Goal: Task Accomplishment & Management: Complete application form

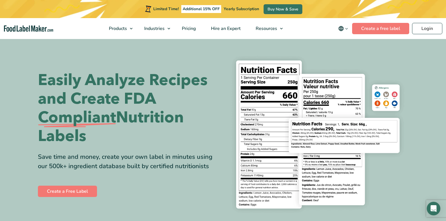
click at [365, 34] on nav "Products Food Nutrition Labelling Supplements Formulation & Labelling Industrie…" at bounding box center [223, 28] width 446 height 21
click at [368, 30] on link "Create a free label" at bounding box center [380, 28] width 57 height 11
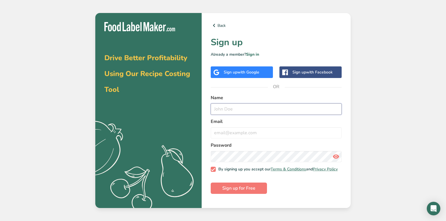
click at [265, 112] on input "text" at bounding box center [276, 109] width 131 height 11
click at [385, 102] on div "Drive Better Profitability Using Our Recipe Costing Tool .a{fill:#f5f3ed;} Back…" at bounding box center [223, 110] width 446 height 221
click at [278, 113] on input "text" at bounding box center [276, 109] width 131 height 11
type input "d hero"
type input "[EMAIL_ADDRESS][DOMAIN_NAME]"
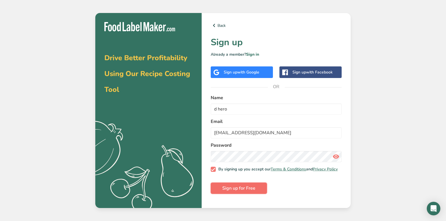
click at [258, 194] on button "Sign up for Free" at bounding box center [239, 188] width 56 height 11
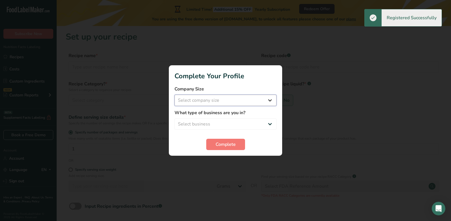
click at [248, 100] on select "Select company size Fewer than 10 Employees 10 to 50 Employees 51 to 500 Employ…" at bounding box center [225, 100] width 102 height 11
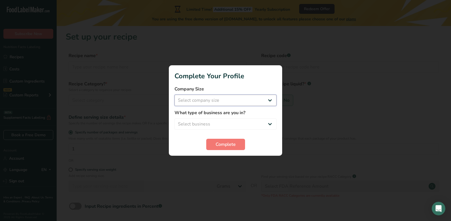
select select "1"
click at [174, 95] on select "Select company size Fewer than 10 Employees 10 to 50 Employees 51 to 500 Employ…" at bounding box center [225, 100] width 102 height 11
click at [237, 125] on select "Select business Packaged Food Manufacturer Restaurant & Cafe Bakery Meal Plans …" at bounding box center [225, 124] width 102 height 11
select select "5"
click at [174, 119] on select "Select business Packaged Food Manufacturer Restaurant & Cafe Bakery Meal Plans …" at bounding box center [225, 124] width 102 height 11
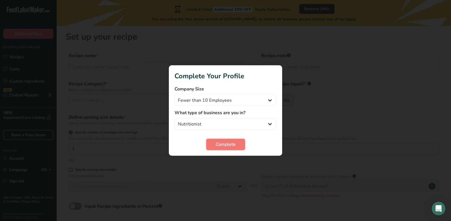
click at [239, 146] on button "Complete" at bounding box center [225, 144] width 39 height 11
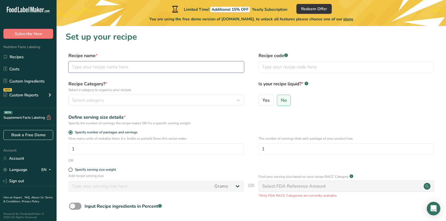
click at [115, 70] on input "text" at bounding box center [156, 66] width 176 height 11
type input "Ashwagandha"
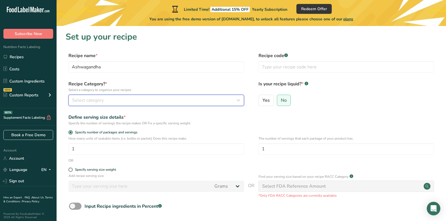
click at [163, 99] on div "Select category" at bounding box center [154, 100] width 165 height 7
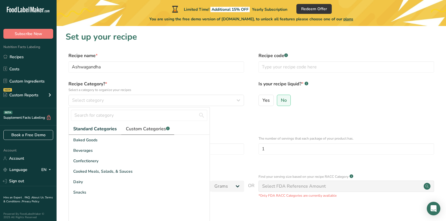
click at [137, 128] on span "Custom Categories .a-a{fill:#347362;}.b-a{fill:#fff;}" at bounding box center [148, 129] width 44 height 7
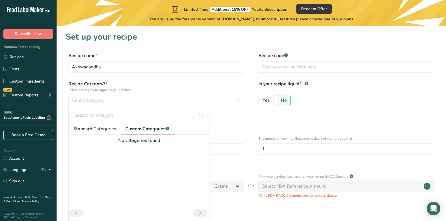
click at [127, 82] on label "Recipe Category? * Select a category to organize your recipes" at bounding box center [156, 87] width 176 height 12
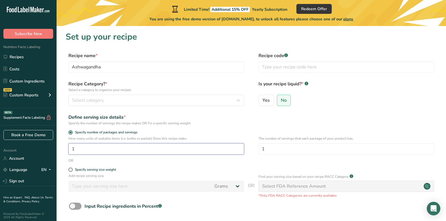
click at [95, 149] on input "1" at bounding box center [156, 148] width 176 height 11
type input "1.005"
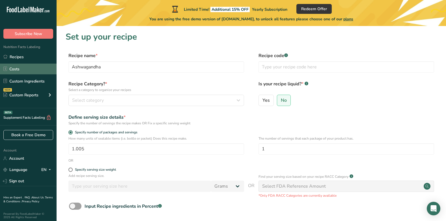
click at [22, 69] on link "Costs" at bounding box center [28, 69] width 57 height 11
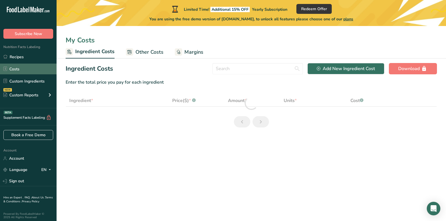
select select "1"
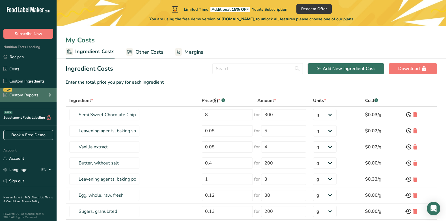
click at [24, 96] on div "Custom Reports" at bounding box center [20, 95] width 35 height 6
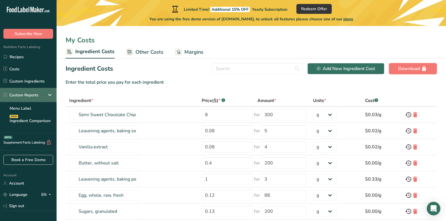
click at [24, 96] on div "Custom Reports" at bounding box center [20, 95] width 35 height 6
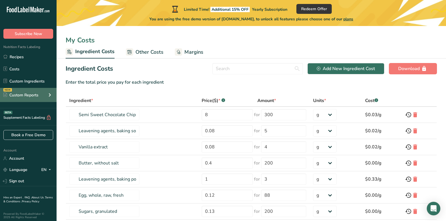
click at [24, 96] on div "Custom Reports" at bounding box center [20, 95] width 35 height 6
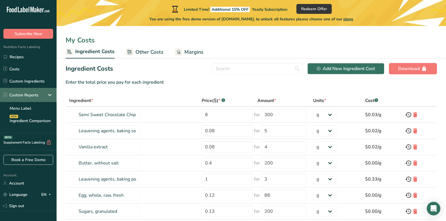
click at [24, 97] on div "Custom Reports" at bounding box center [20, 95] width 35 height 6
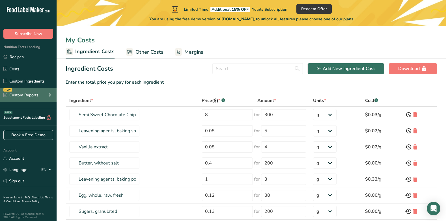
click at [24, 97] on div "Custom Reports" at bounding box center [20, 95] width 35 height 6
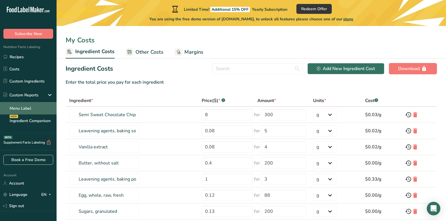
drag, startPoint x: 24, startPoint y: 97, endPoint x: 23, endPoint y: 108, distance: 11.1
click at [23, 108] on link "Menu Label" at bounding box center [28, 108] width 57 height 12
